Goal: Task Accomplishment & Management: Manage account settings

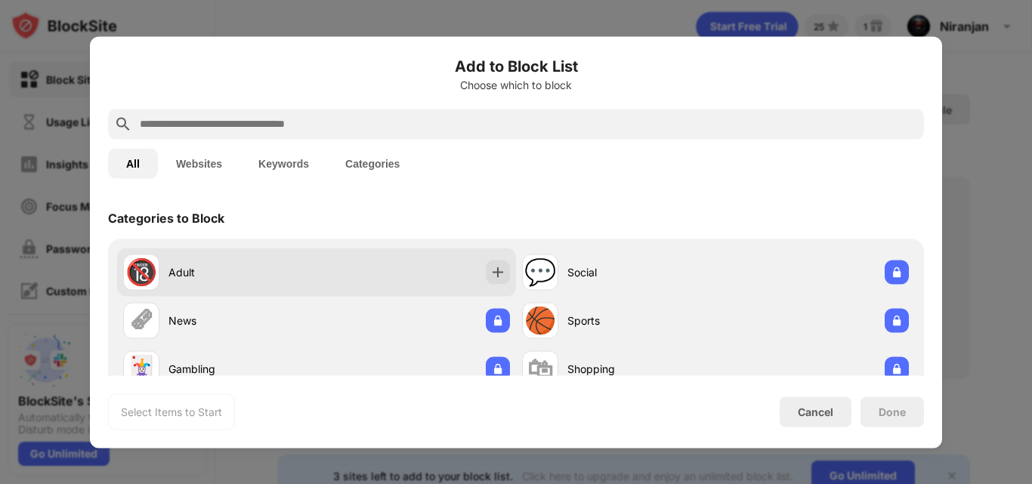
click at [272, 277] on div "Adult" at bounding box center [243, 273] width 148 height 16
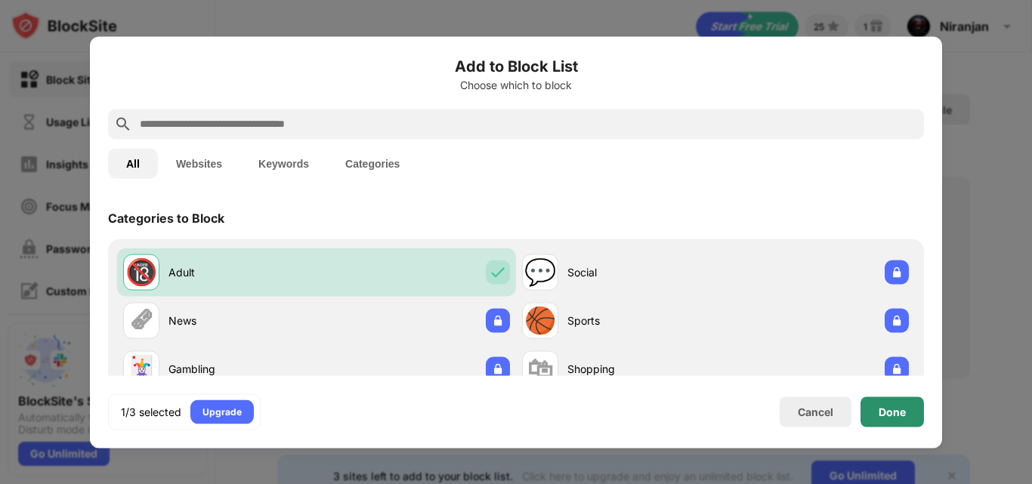
click at [893, 413] on div "Done" at bounding box center [892, 412] width 27 height 12
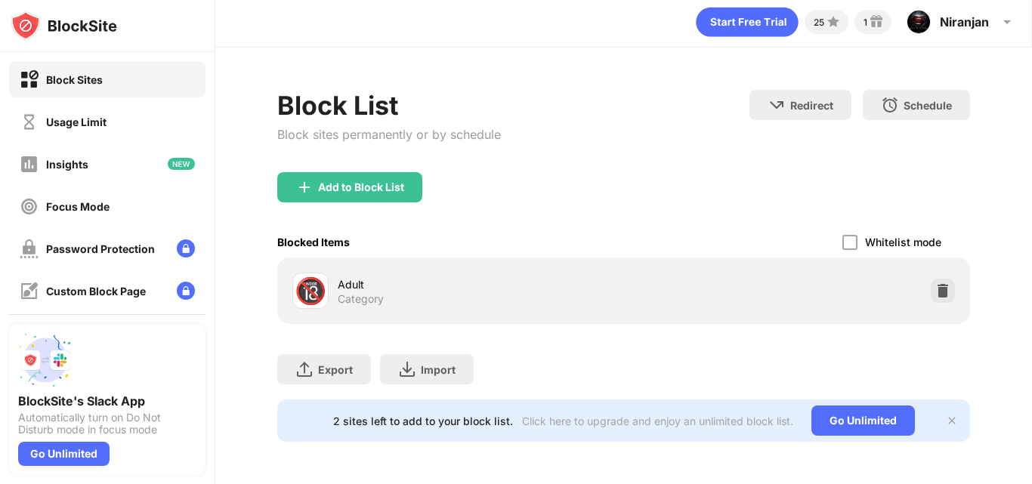
scroll to position [16, 0]
click at [360, 181] on div "Add to Block List" at bounding box center [361, 187] width 86 height 12
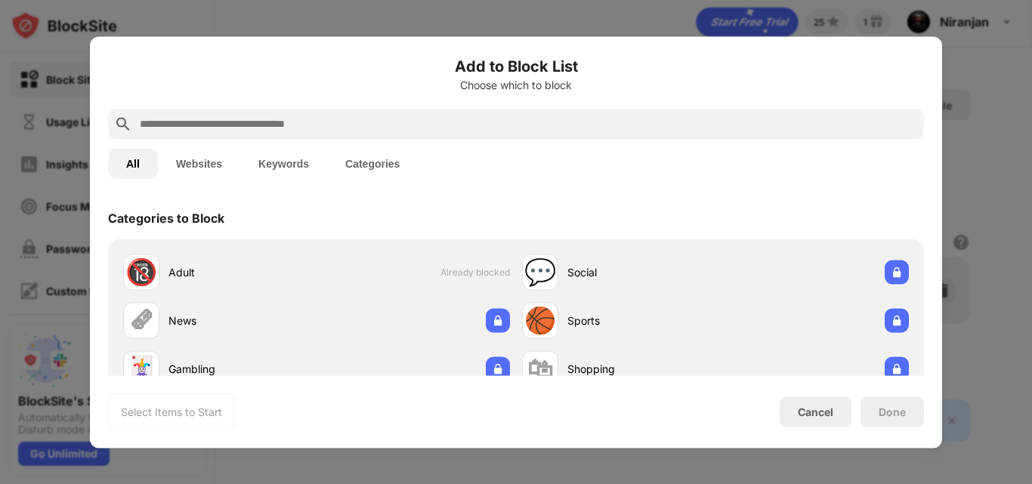
click at [295, 170] on button "Keywords" at bounding box center [283, 163] width 87 height 30
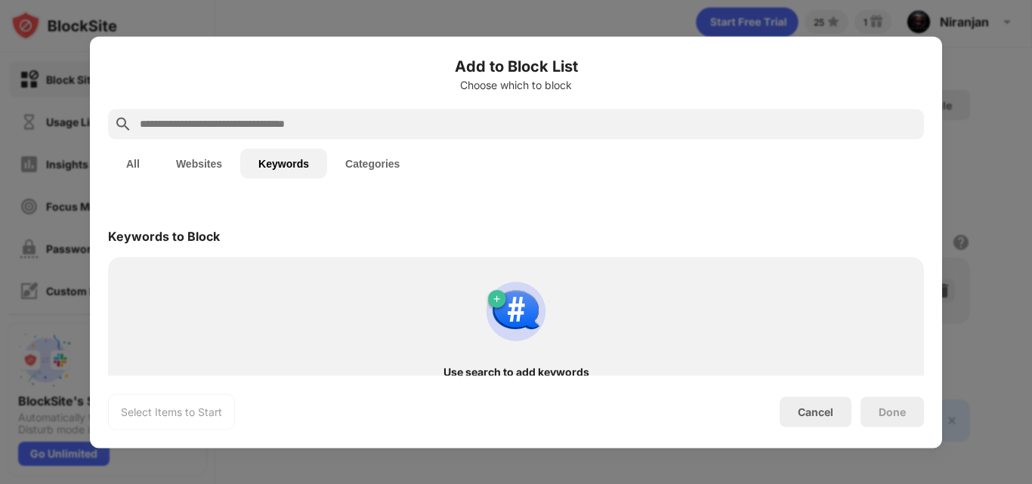
click at [207, 130] on input "text" at bounding box center [528, 124] width 780 height 18
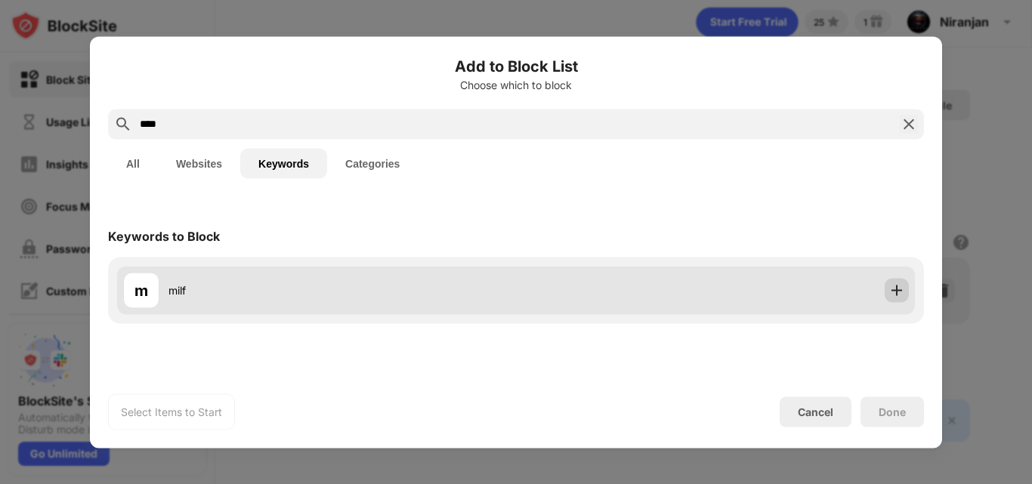
type input "****"
click at [896, 295] on img at bounding box center [896, 290] width 15 height 15
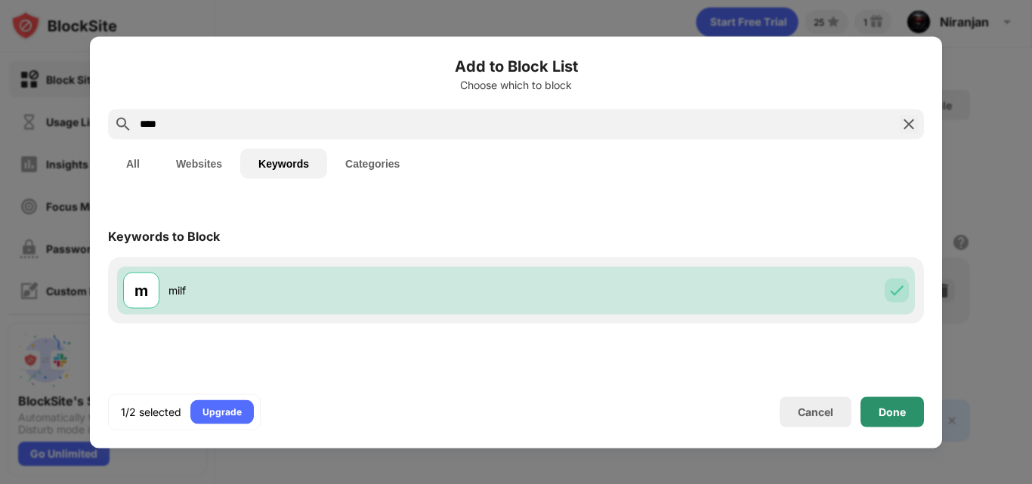
drag, startPoint x: 883, startPoint y: 417, endPoint x: 651, endPoint y: 380, distance: 234.9
click at [883, 412] on div "Done" at bounding box center [892, 412] width 27 height 12
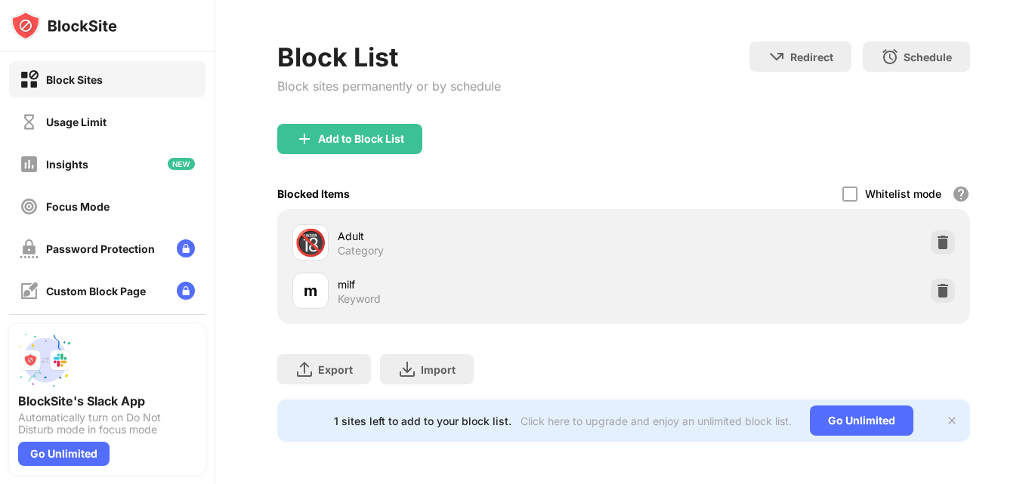
scroll to position [64, 0]
click at [385, 140] on div "Add to Block List" at bounding box center [349, 139] width 145 height 30
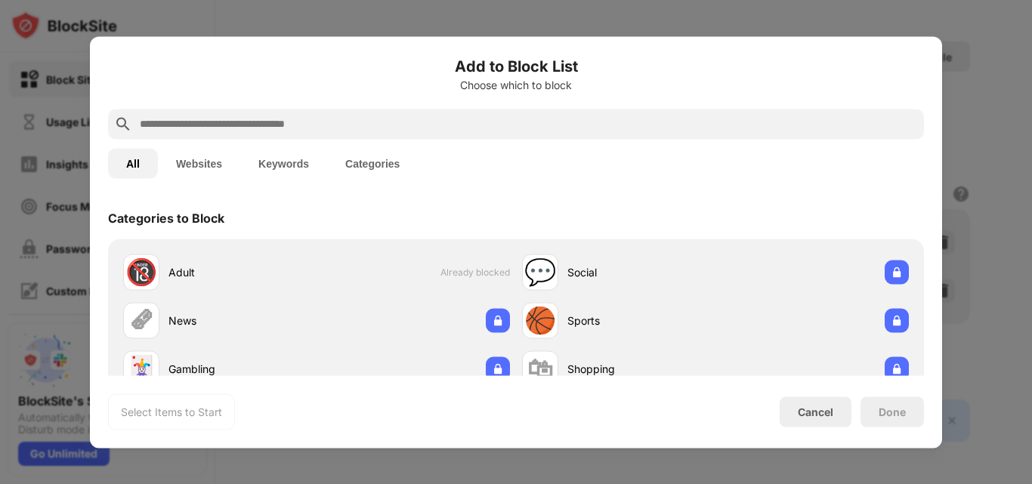
click at [289, 168] on button "Keywords" at bounding box center [283, 163] width 87 height 30
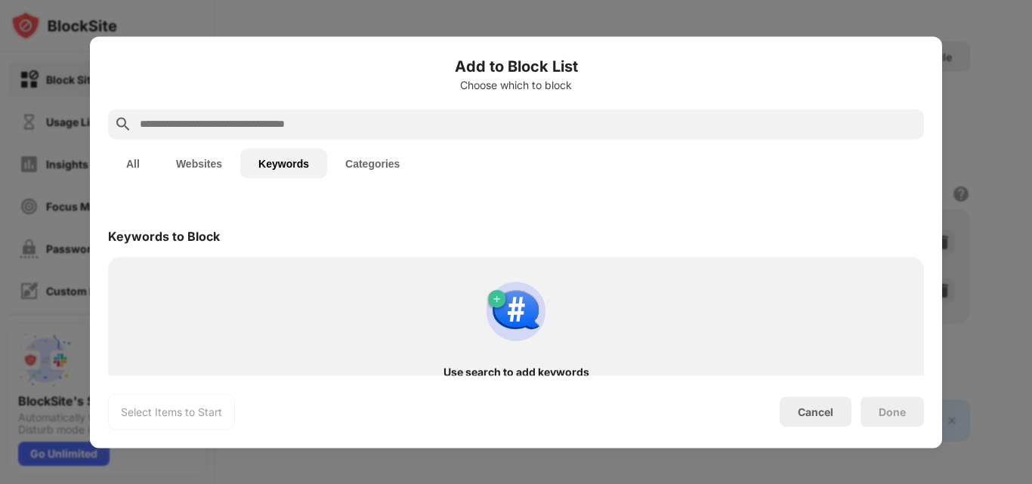
click at [308, 131] on input "text" at bounding box center [528, 124] width 780 height 18
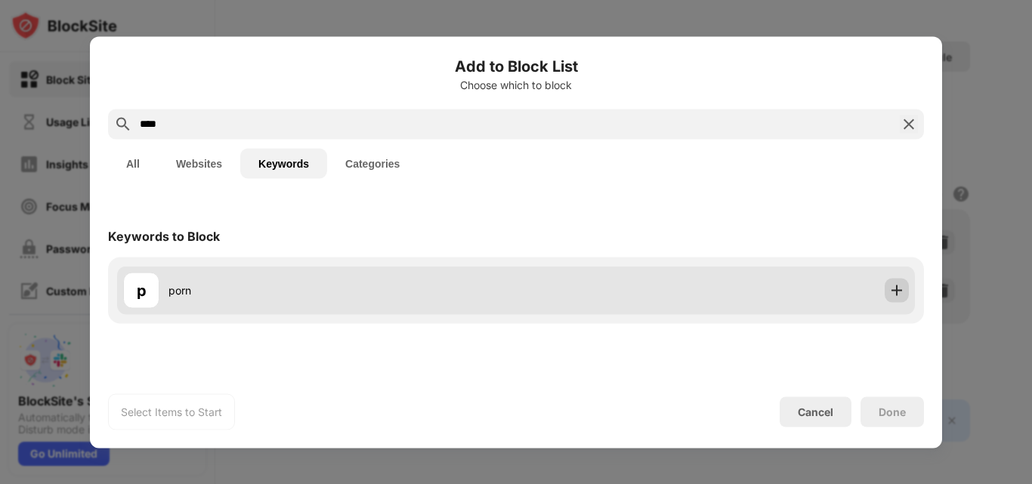
type input "****"
click at [891, 289] on img at bounding box center [896, 290] width 15 height 15
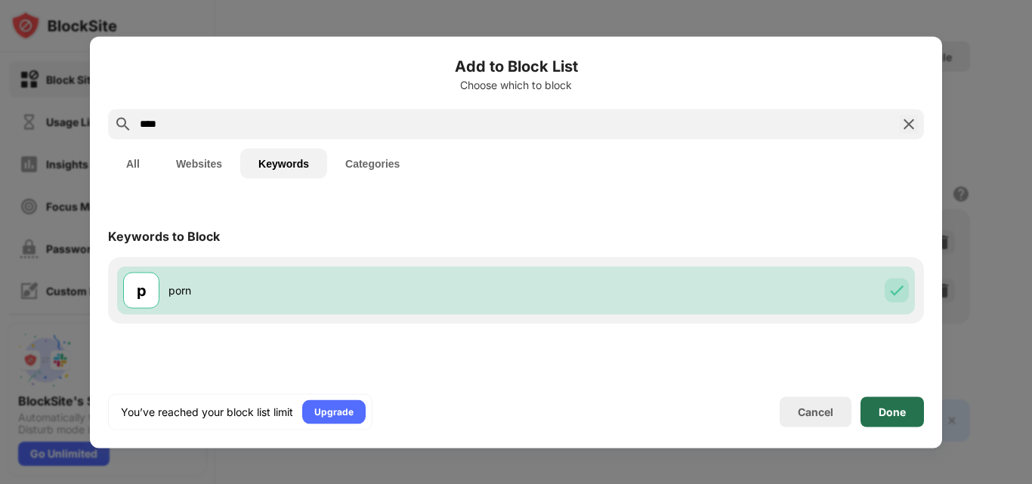
click at [887, 408] on div "Done" at bounding box center [892, 412] width 27 height 12
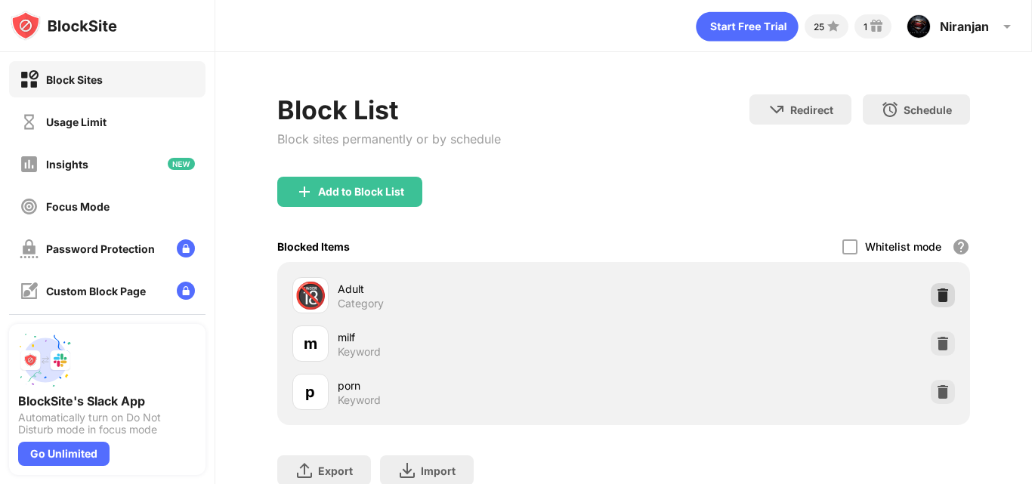
click at [936, 292] on img at bounding box center [943, 295] width 15 height 15
